Goal: Task Accomplishment & Management: Manage account settings

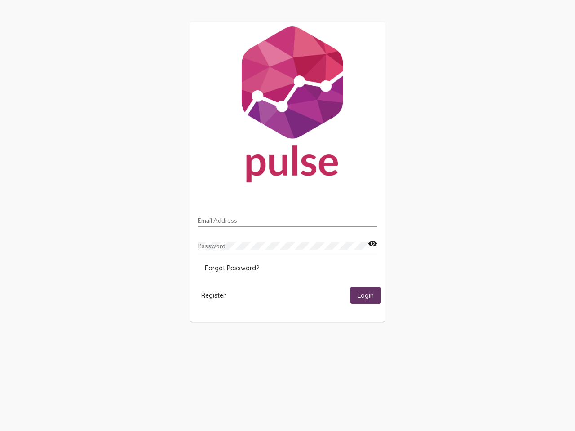
click at [288, 218] on input "Email Address" at bounding box center [288, 220] width 180 height 7
click at [373, 244] on mat-icon "visibility" at bounding box center [372, 244] width 9 height 11
click at [232, 268] on span "Forgot Password?" at bounding box center [232, 268] width 54 height 8
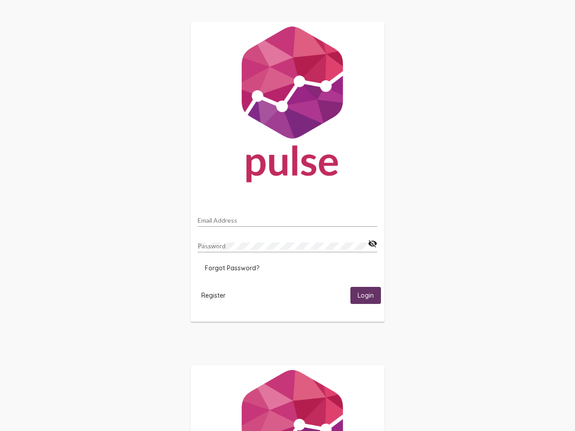
click at [213, 295] on html "Email Address Password visibility_off Forgot Password? Register Login" at bounding box center [287, 291] width 575 height 582
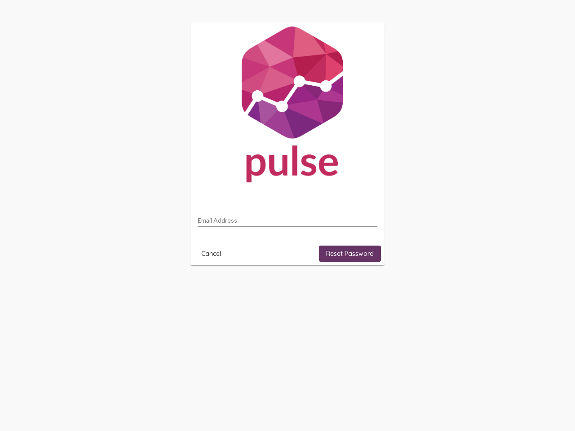
click at [366, 287] on html "Email Address Cancel Reset Password" at bounding box center [287, 143] width 575 height 287
